Goal: Task Accomplishment & Management: Complete application form

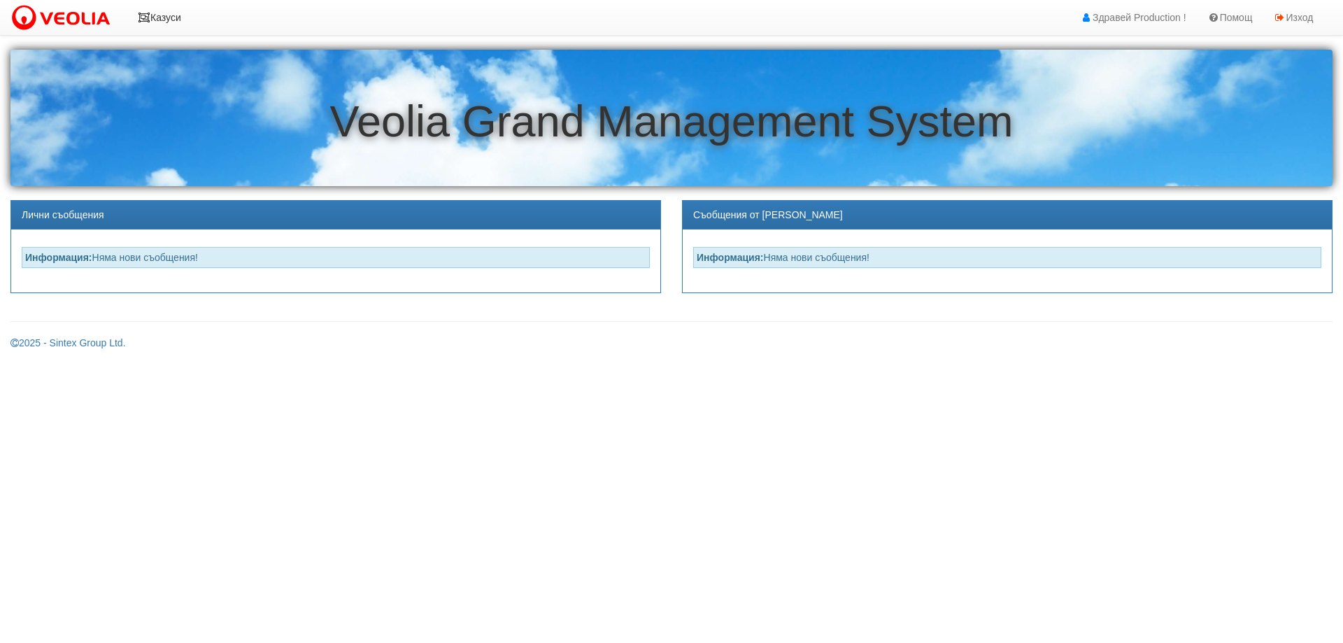
click at [171, 18] on link "Казуси" at bounding box center [159, 17] width 64 height 35
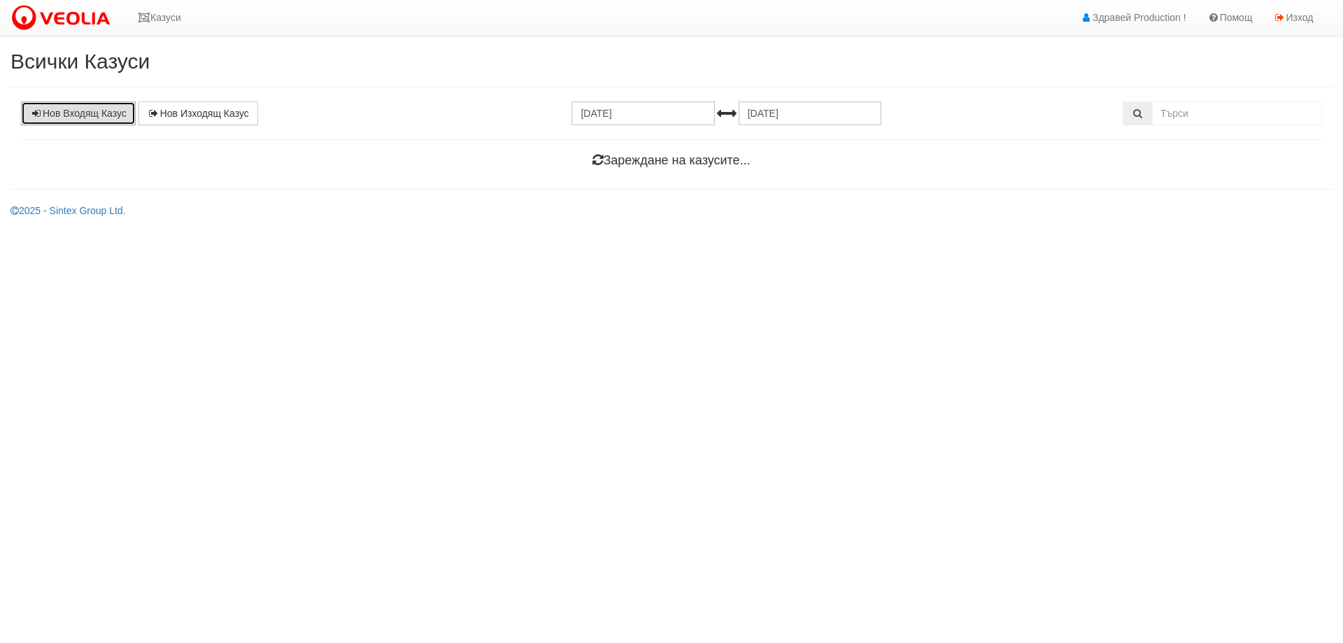
click at [101, 118] on link "Нов Входящ Казус" at bounding box center [78, 113] width 115 height 24
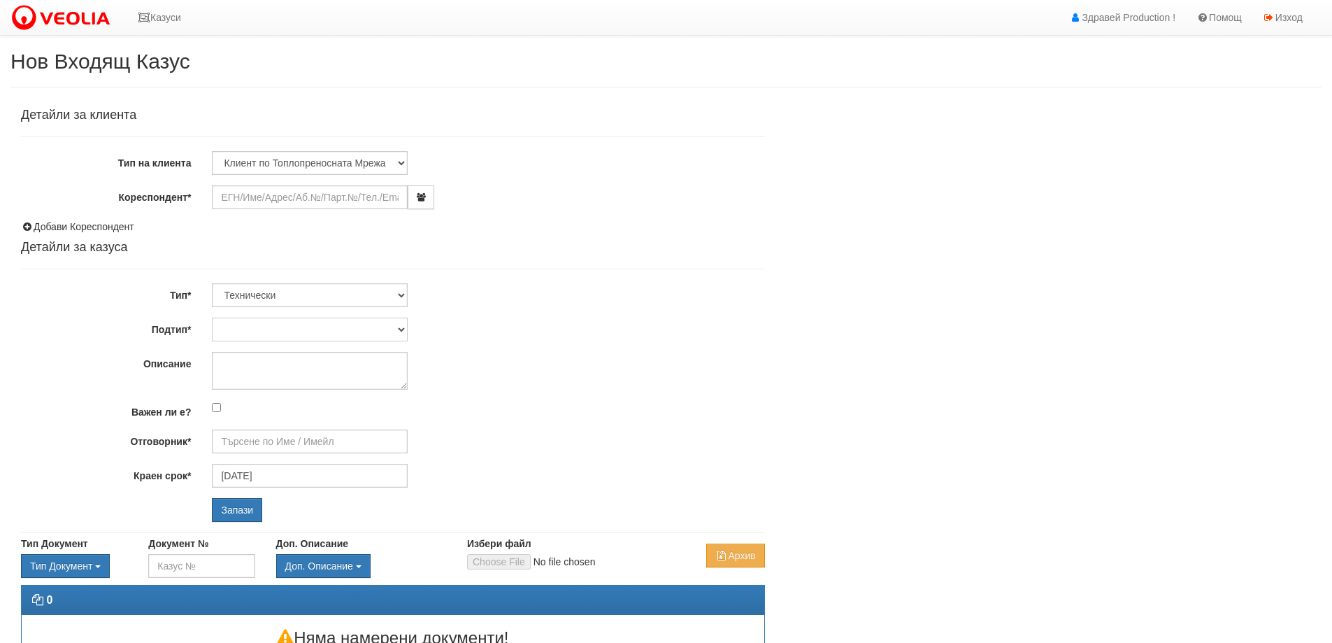
type input "[DATE]"
type input "[PERSON_NAME] - Технически"
click at [267, 194] on input "Кореспондент*" at bounding box center [310, 197] width 196 height 24
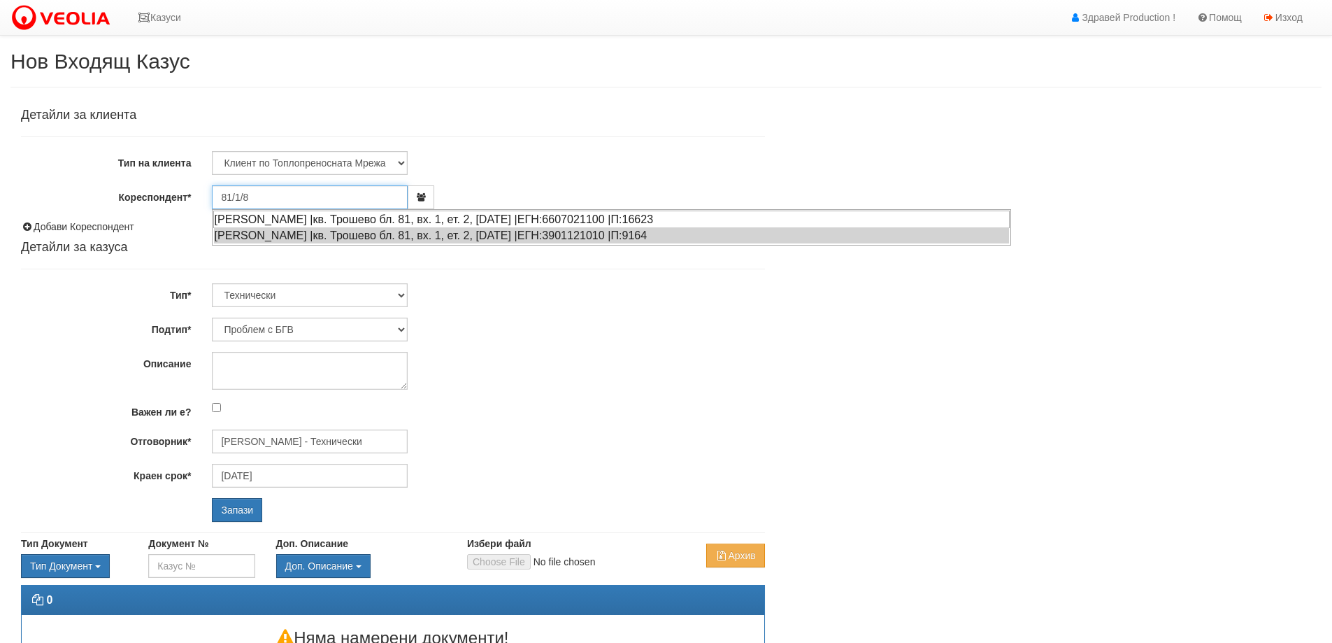
click at [392, 219] on div "ОРЛИН ДИМИТРОВ КАРАДЕНИЗОВ |кв. Трошево бл. 81, вх. 1, ет. 2, ап. 8 |ЕГН:660702…" at bounding box center [611, 218] width 796 height 17
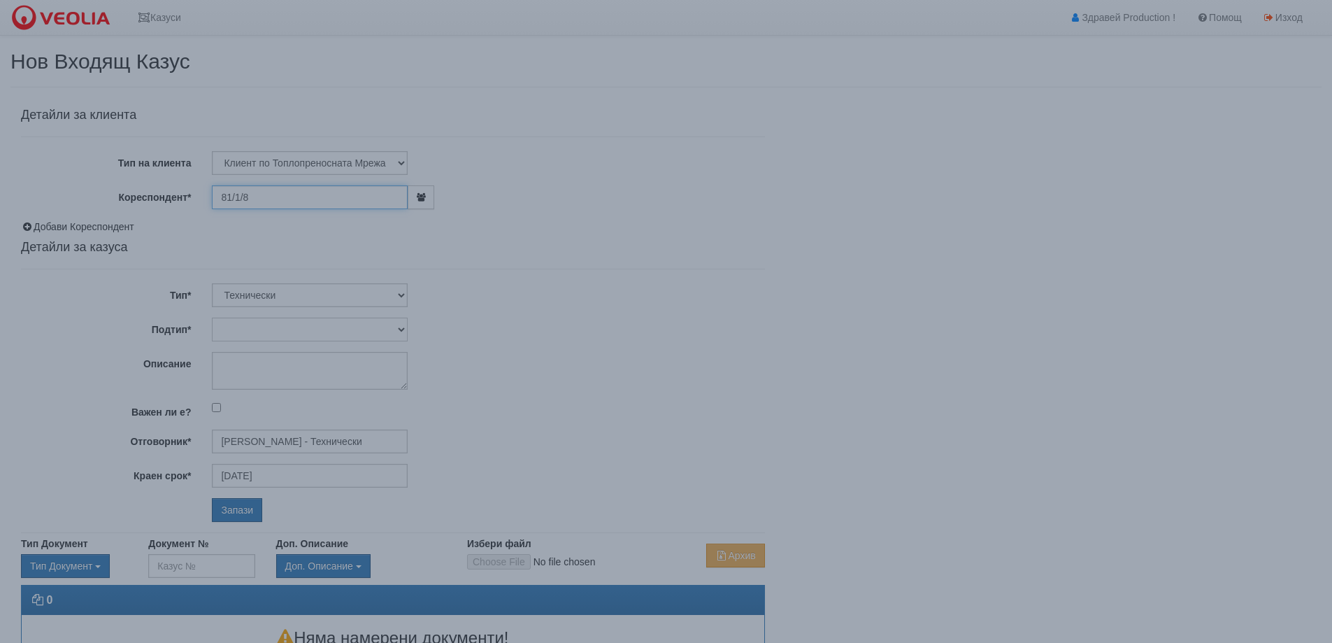
type input "ОРЛИН ДИМИТРОВ КАРАДЕНИЗОВ"
type input "[PERSON_NAME] - Технически"
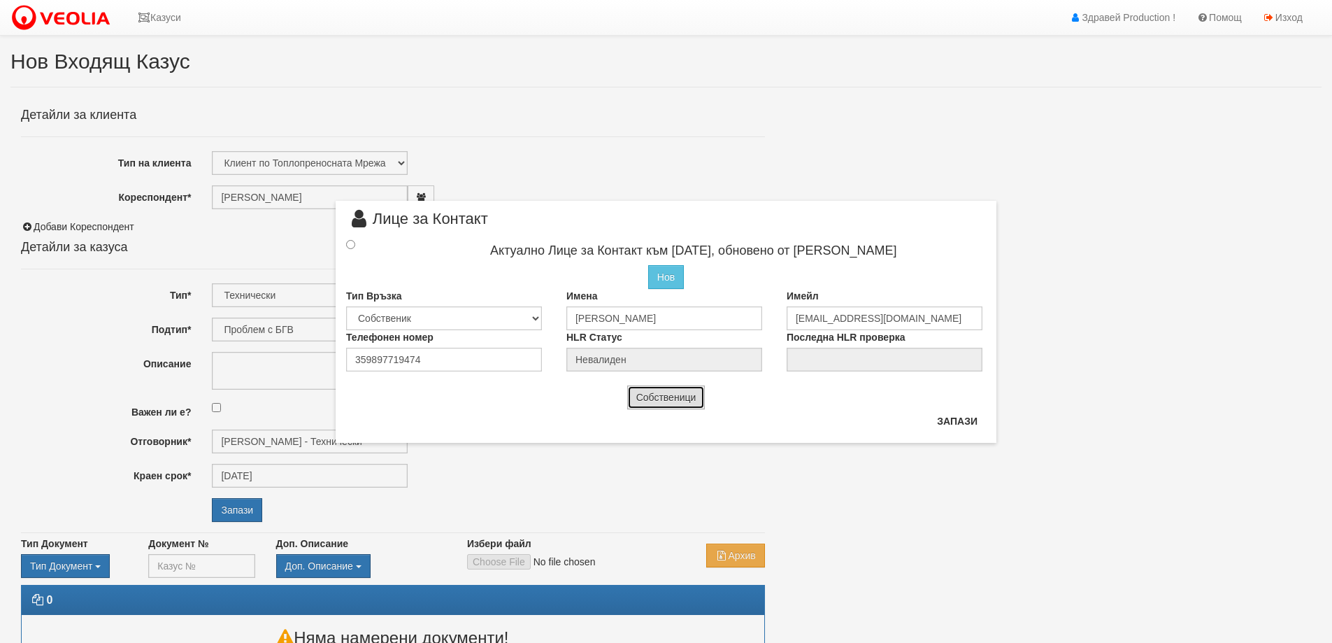
click at [672, 397] on button "Собственици" at bounding box center [666, 397] width 78 height 24
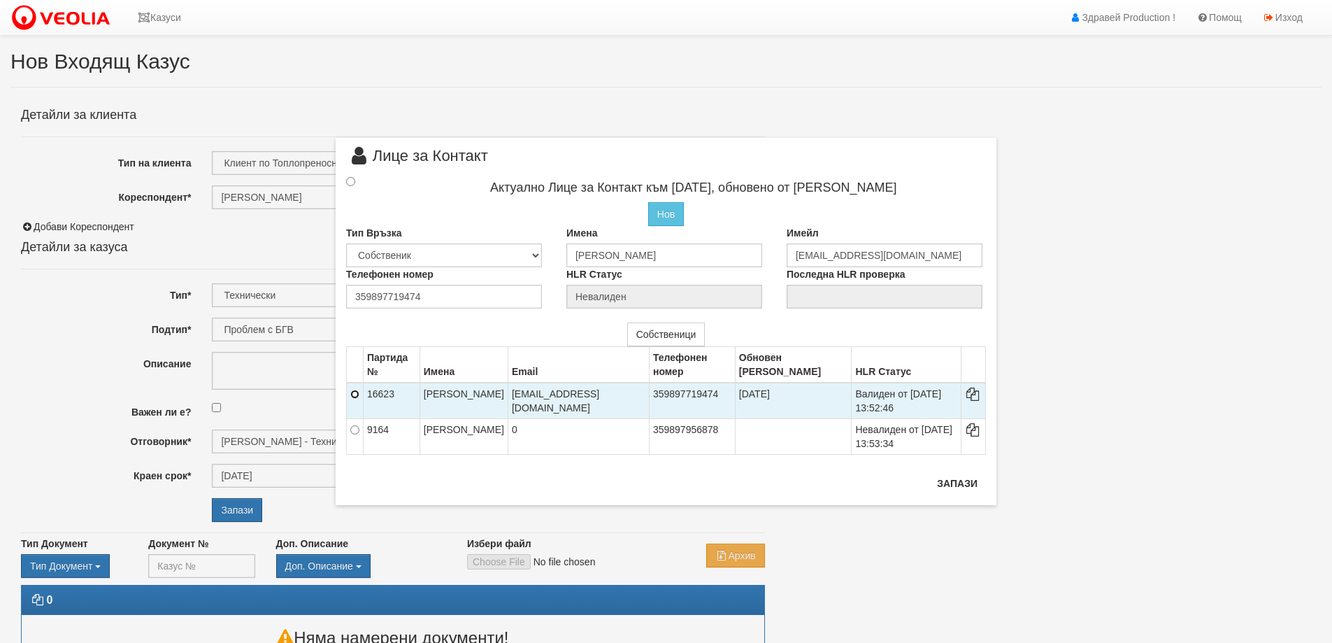
click at [357, 392] on input "radio" at bounding box center [354, 393] width 9 height 9
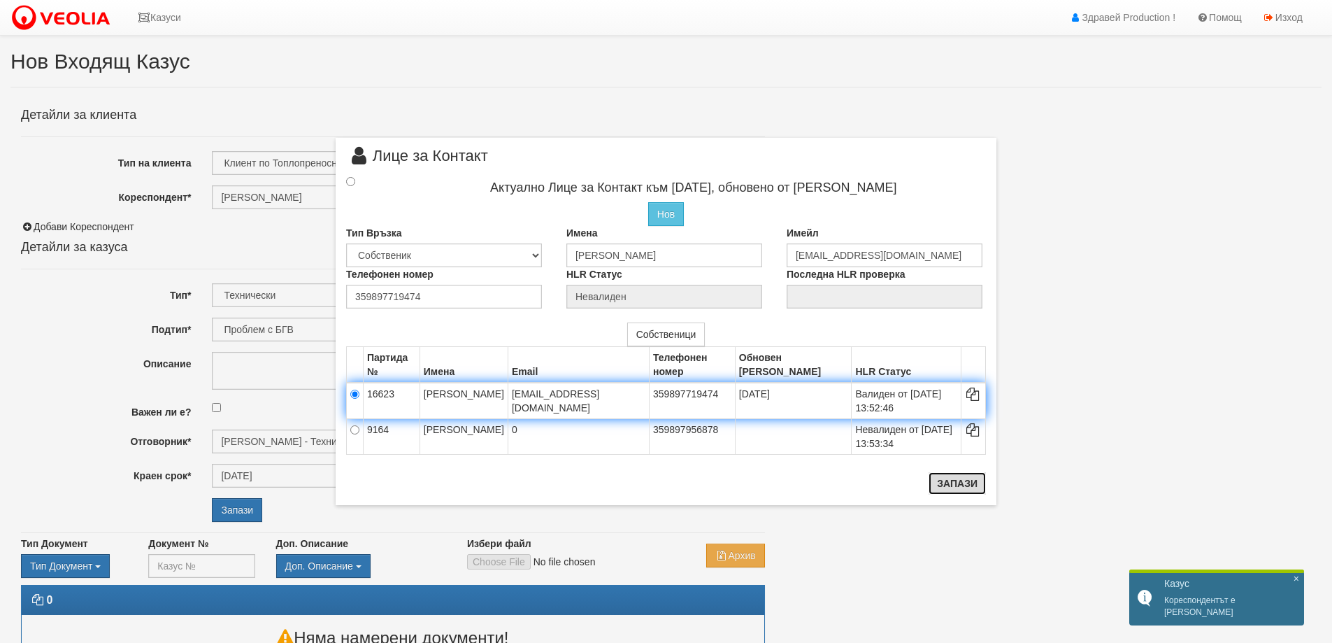
click at [967, 485] on button "Запази" at bounding box center [957, 483] width 57 height 22
radio input "true"
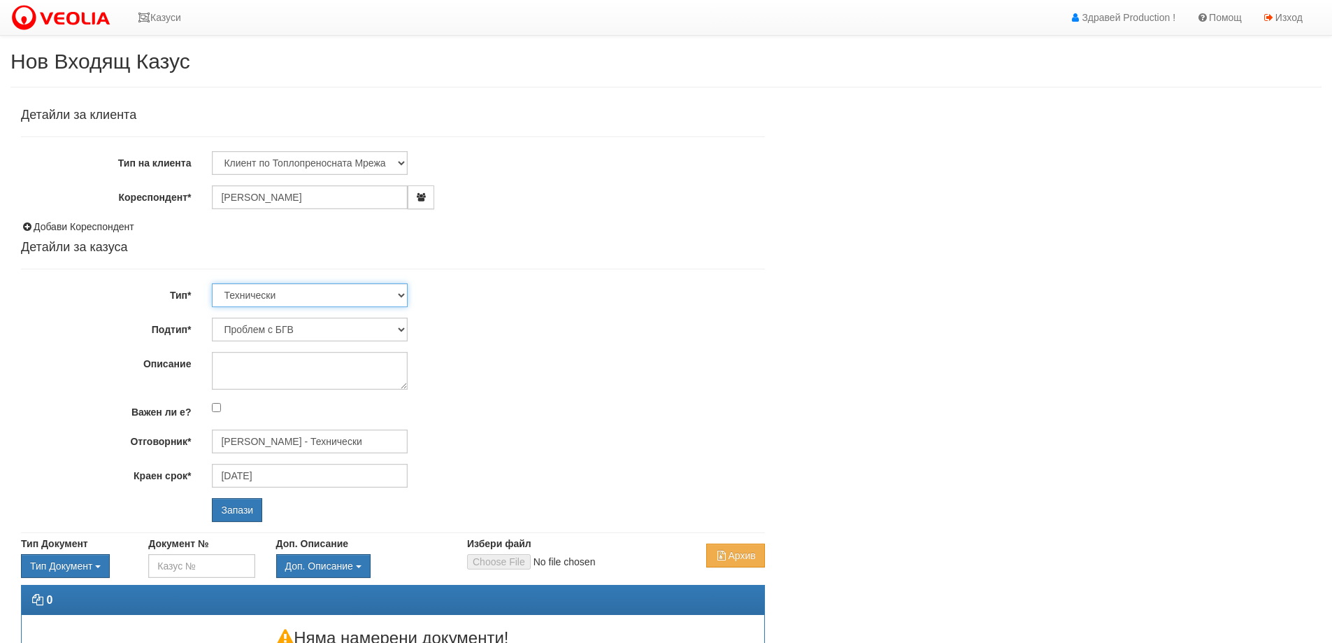
click at [272, 298] on select "Технически ФТС Търговски Административен Производствен Експлоатационен Финансов…" at bounding box center [310, 295] width 196 height 24
select select "5"
click at [212, 283] on select "Технически ФТС Търговски Административен Производствен Експлоатационен Финансов…" at bounding box center [310, 295] width 196 height 24
type input "23/09/2025"
click at [403, 331] on select "Писмо Тръжна документация Други" at bounding box center [310, 329] width 196 height 24
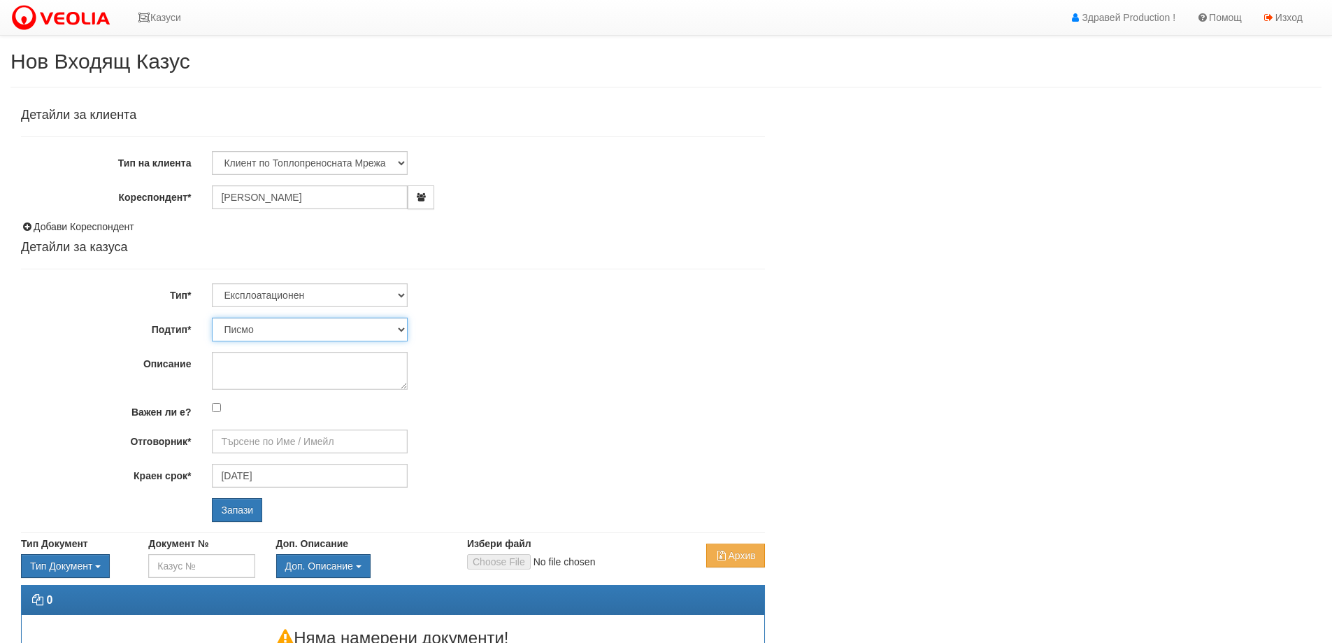
click at [401, 331] on select "Писмо Тръжна документация Други" at bounding box center [310, 329] width 196 height 24
click at [351, 297] on select "Технически ФТС Търговски Административен Производствен Експлоатационен Финансов…" at bounding box center [310, 295] width 196 height 24
select select "0"
click at [212, 283] on select "Технически ФТС Търговски Административен Производствен Експлоатационен Финансов…" at bounding box center [310, 295] width 196 height 24
type input "[DATE]"
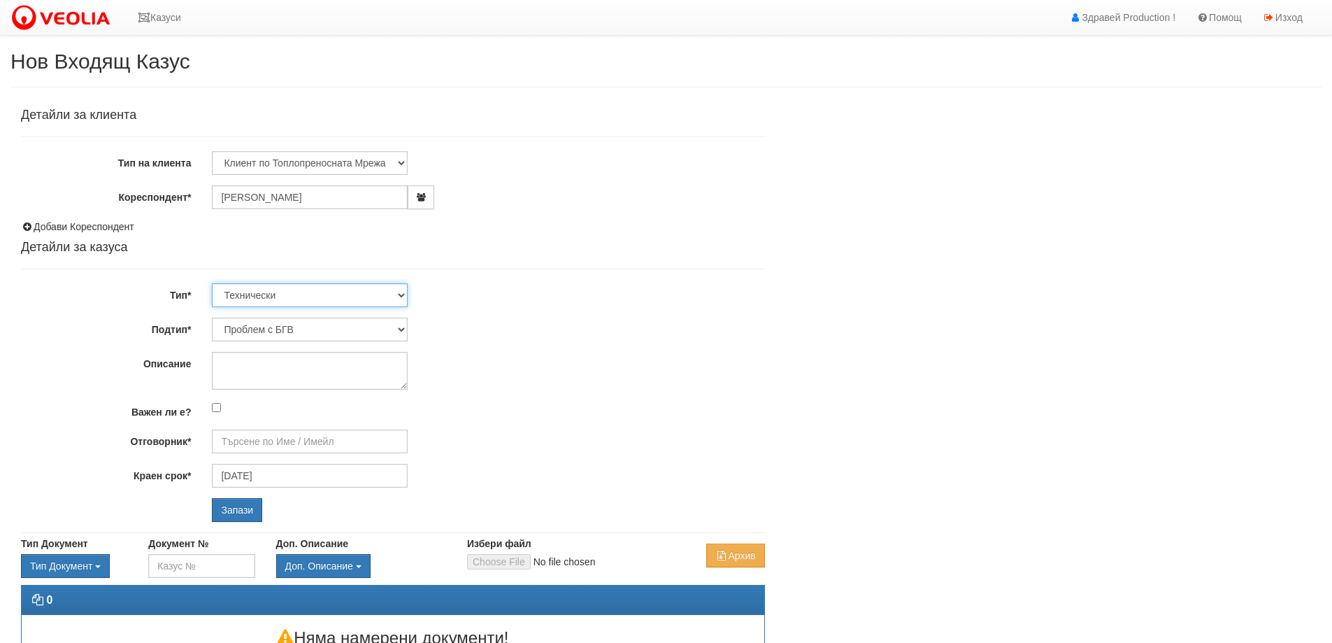
type input "[PERSON_NAME] - Технически"
click at [400, 328] on select "Проблем с БГВ Теч ВОИ Теч БГВ Теч в АС Теч от водомер Проблем в АС Интервенция …" at bounding box center [310, 329] width 196 height 24
click at [554, 309] on div "Детайли за клиента Тип на клиента Клиент по Топлопреносната Мрежа Институция Па…" at bounding box center [393, 314] width 744 height 413
click at [219, 364] on textarea "Описание" at bounding box center [310, 371] width 196 height 38
click at [257, 365] on textarea "Теч от тъба" at bounding box center [310, 371] width 196 height 38
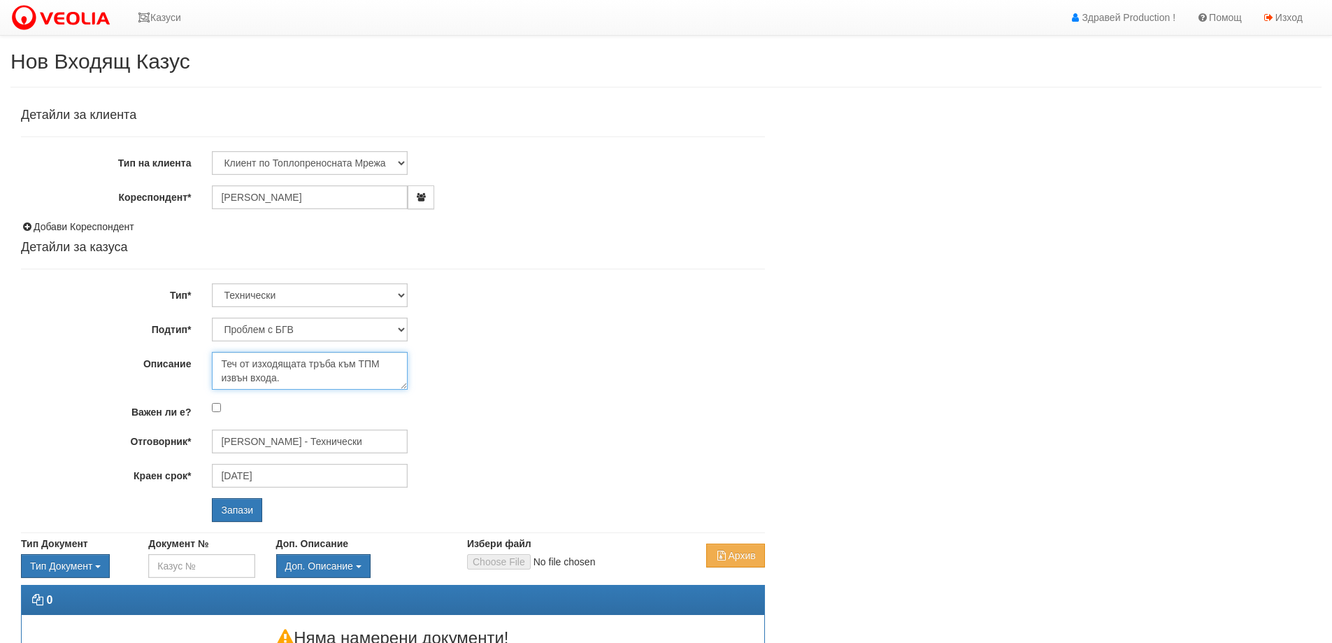
click at [382, 361] on textarea "Теч от изходящата тръба към ТПМ извън входа." at bounding box center [310, 371] width 196 height 38
click at [317, 379] on textarea "Теч от изходящата тръба към ТПМ която е извън входа." at bounding box center [310, 371] width 196 height 38
type textarea "Теч от изходящата тръба към ТПМ която е извън входа."
click at [238, 511] on input "Запази" at bounding box center [237, 510] width 50 height 24
click at [234, 510] on input "Запази" at bounding box center [237, 510] width 50 height 24
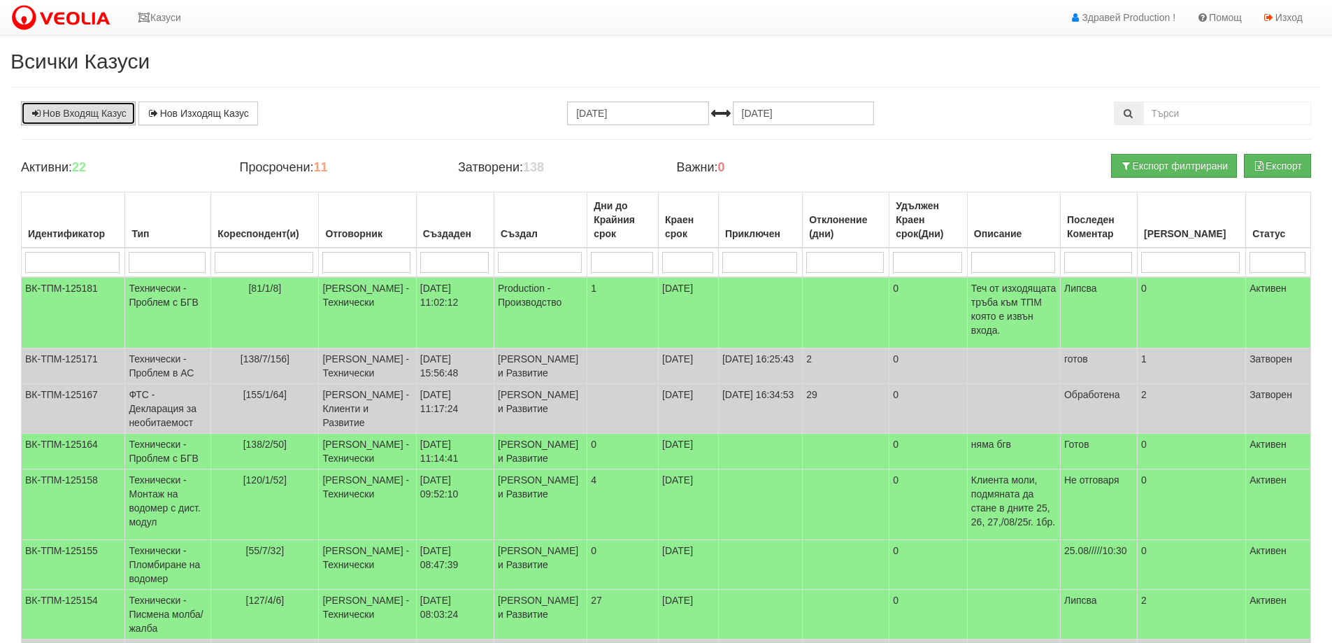
click at [87, 118] on link "Нов Входящ Казус" at bounding box center [78, 113] width 115 height 24
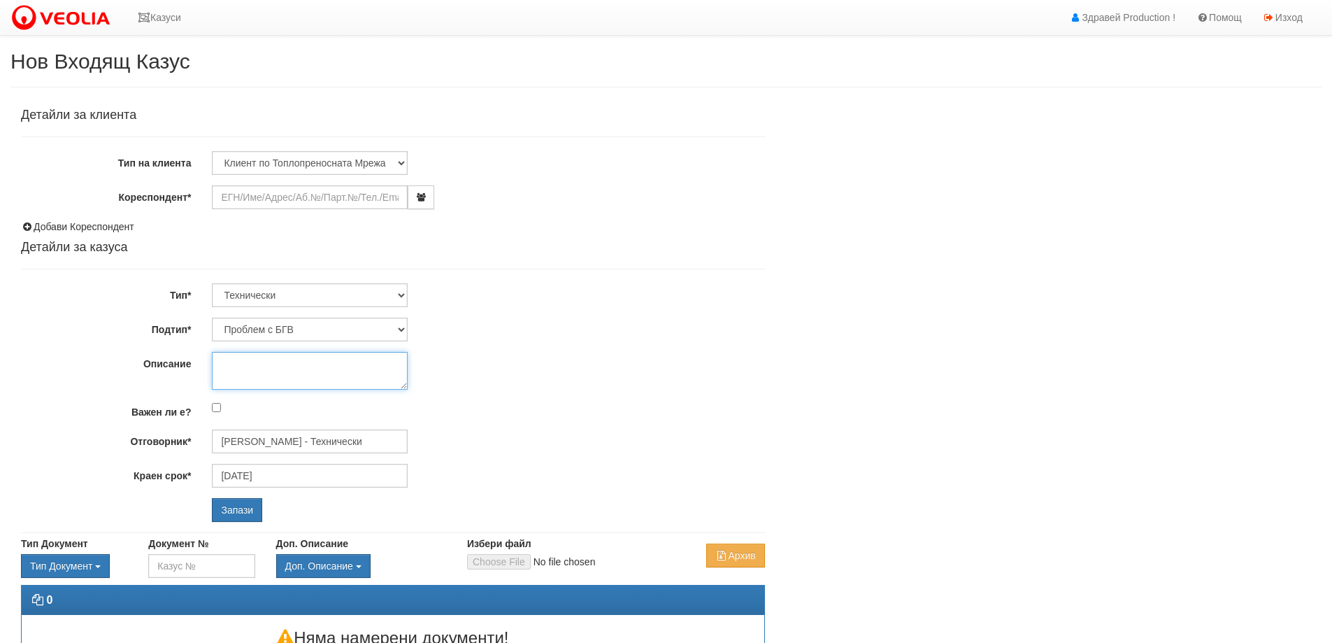
click at [255, 361] on textarea "Описание" at bounding box center [310, 371] width 196 height 38
